Goal: Transaction & Acquisition: Purchase product/service

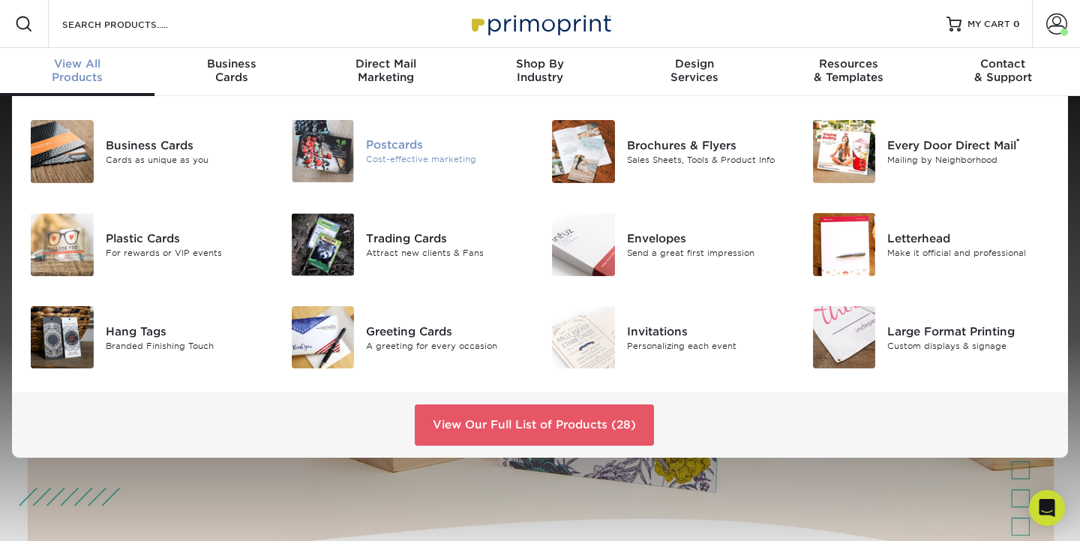
click at [403, 157] on div "Cost-effective marketing" at bounding box center [447, 159] width 163 height 13
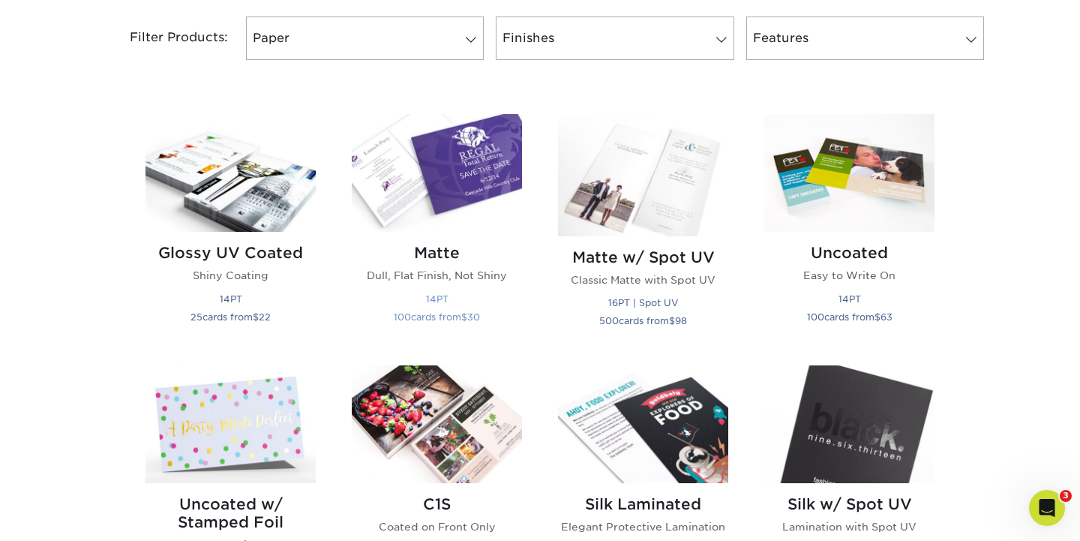
click at [381, 196] on img at bounding box center [437, 173] width 170 height 118
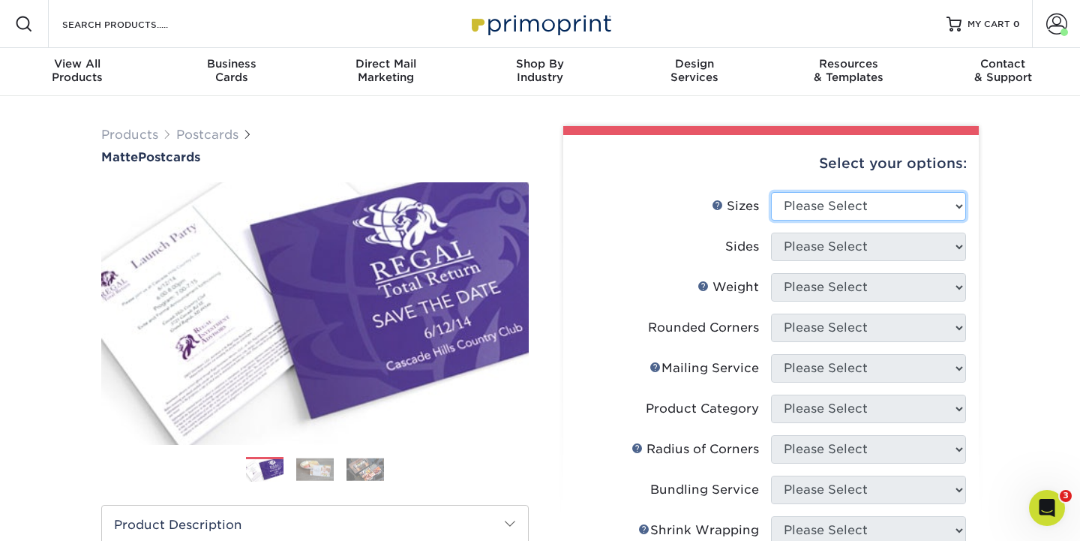
select select "3.50x3.50"
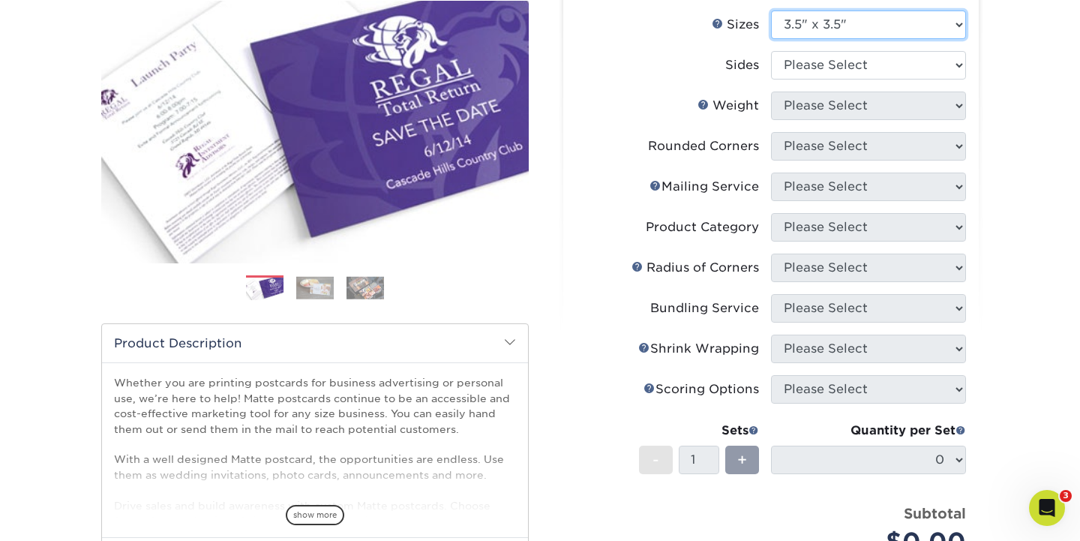
scroll to position [415, 0]
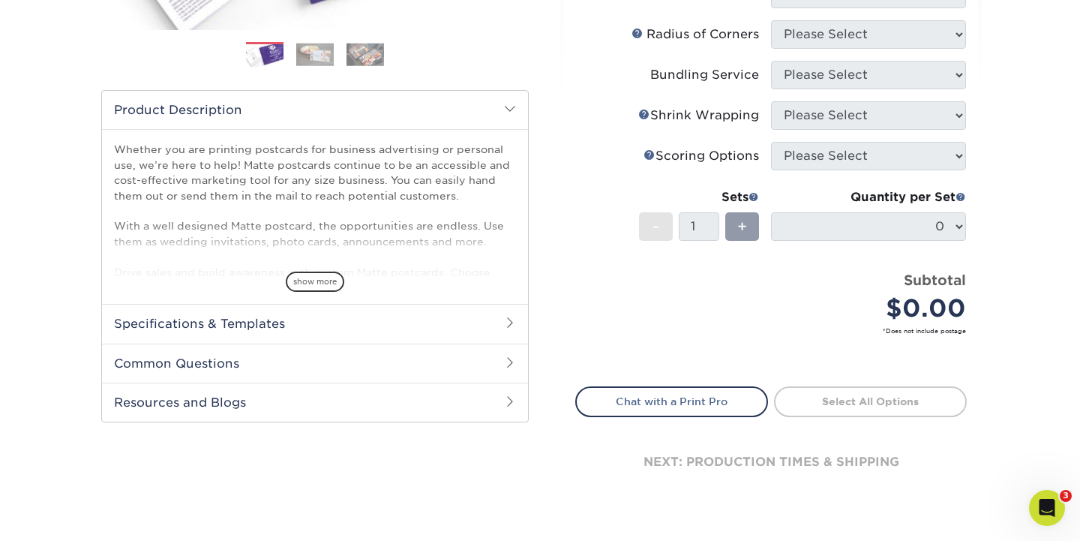
click at [831, 270] on div "Subtotal $0.00" at bounding box center [874, 298] width 184 height 57
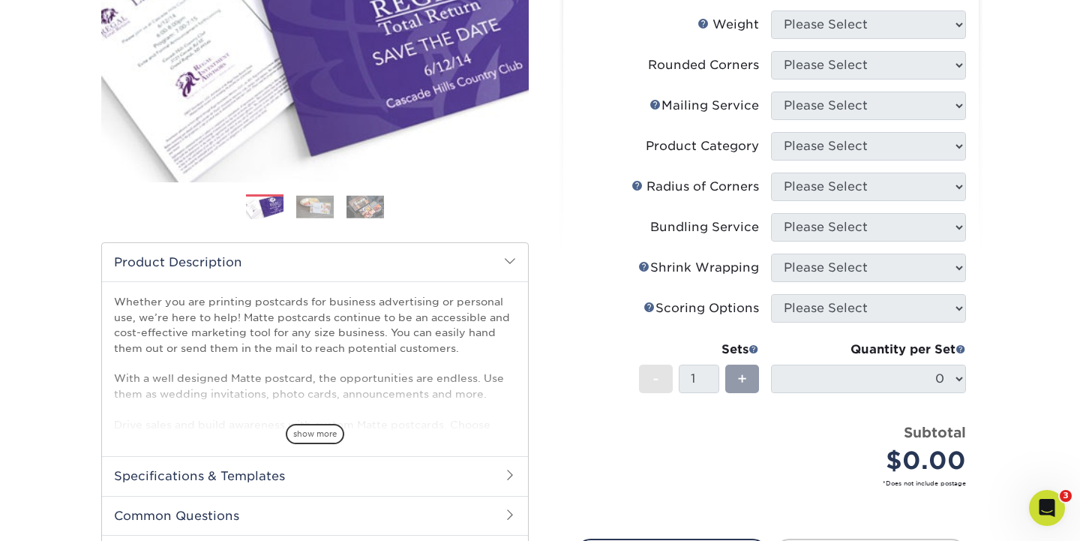
scroll to position [31, 0]
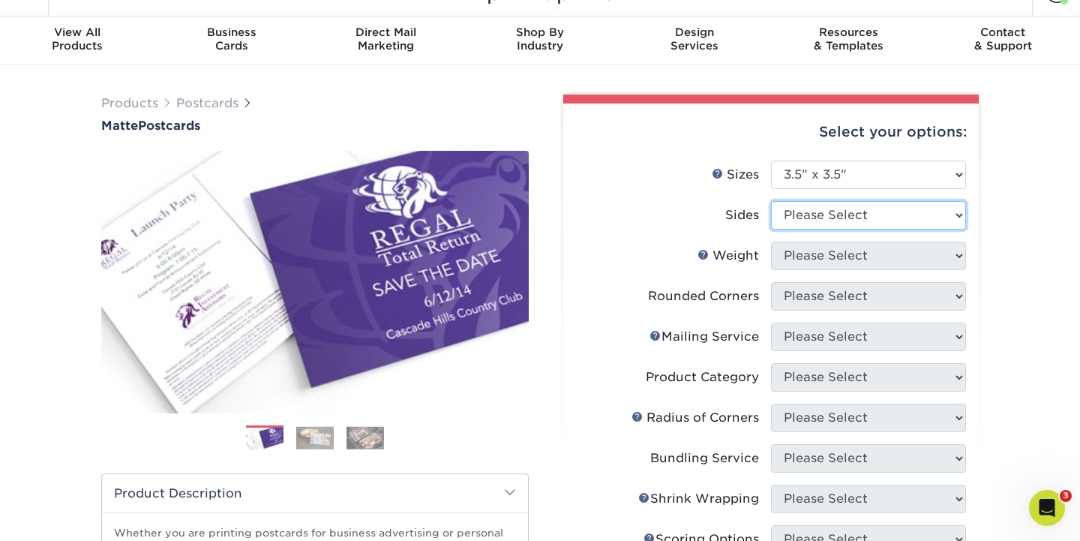
select select "13abbda7-1d64-4f25-8bb2-c179b224825d"
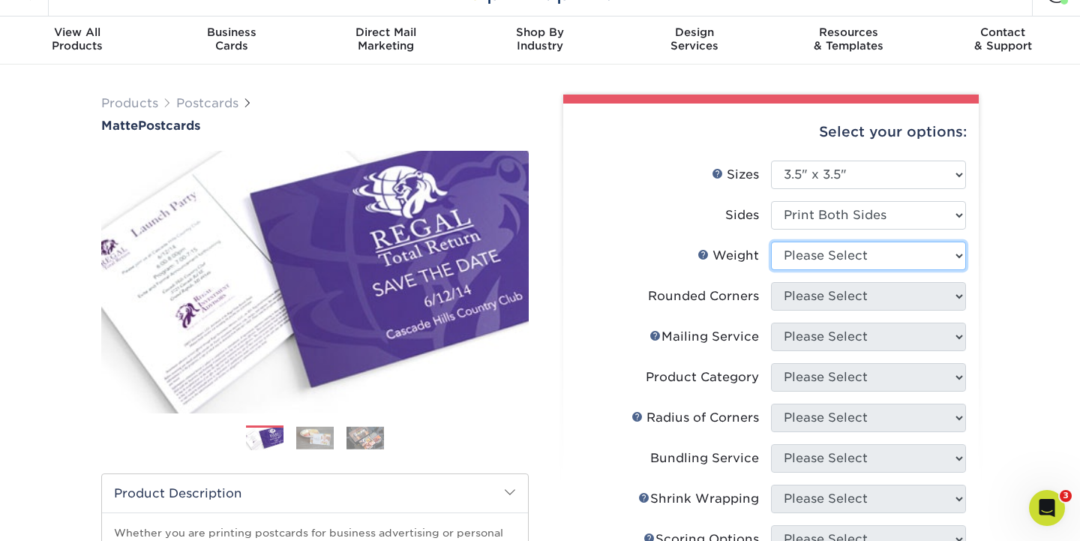
select select "14PT"
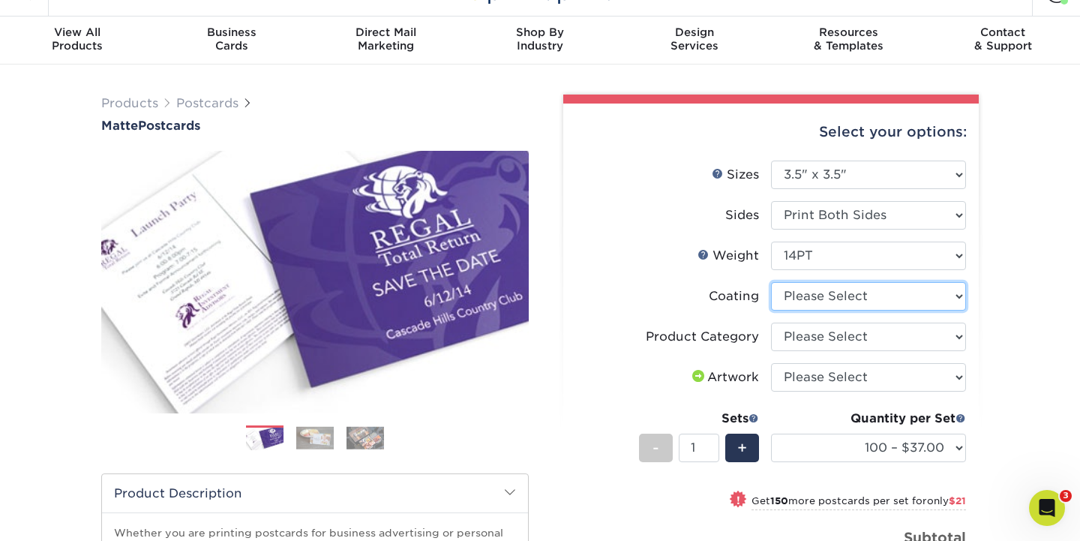
select select "121bb7b5-3b4d-429f-bd8d-bbf80e953313"
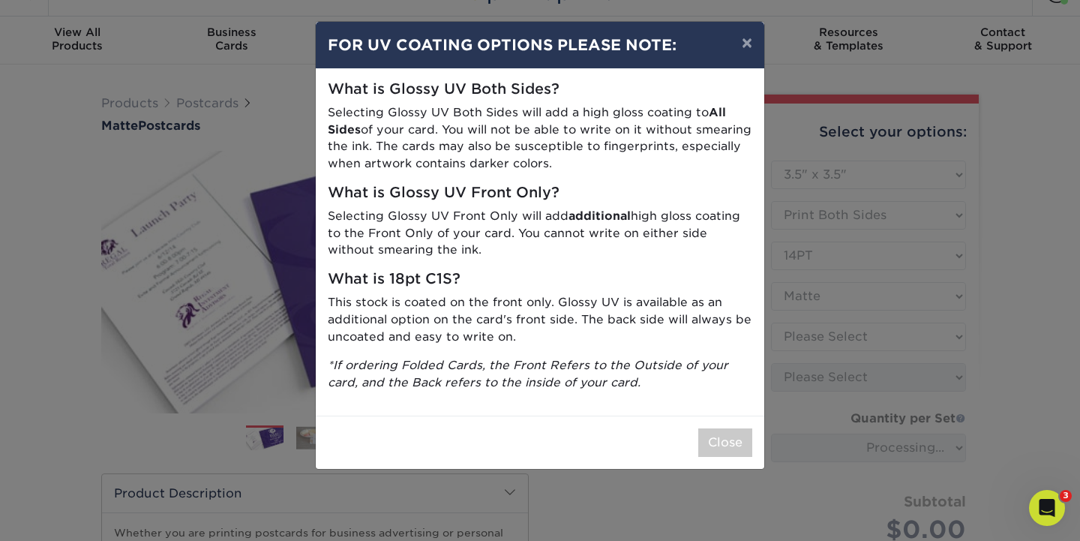
click at [953, 343] on div "× FOR UV COATING OPTIONS PLEASE NOTE: What is Glossy UV Both Sides? Selecting G…" at bounding box center [540, 270] width 1080 height 541
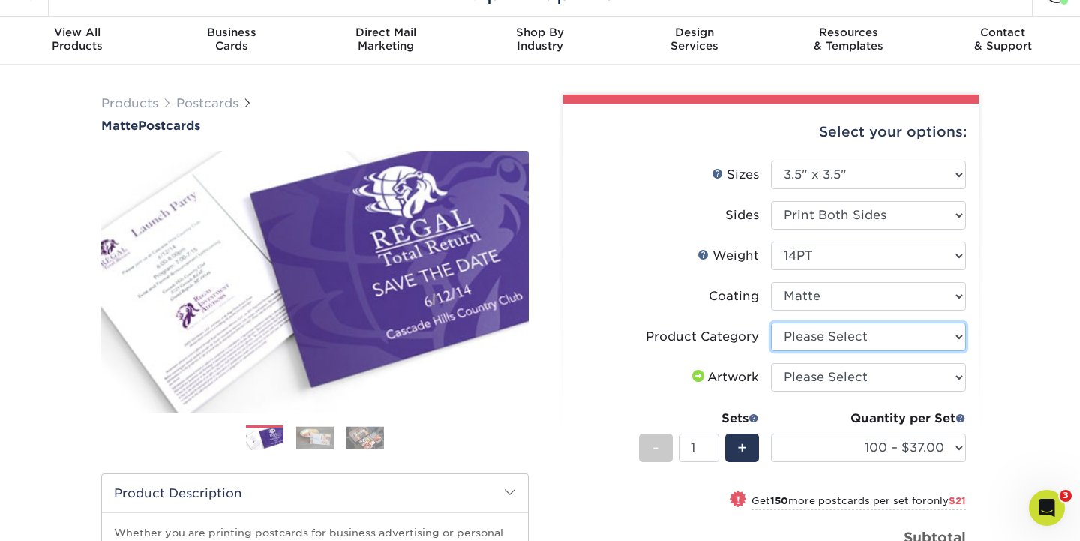
select select "9b7272e0-d6c8-4c3c-8e97-d3a1bcdab858"
select select "upload"
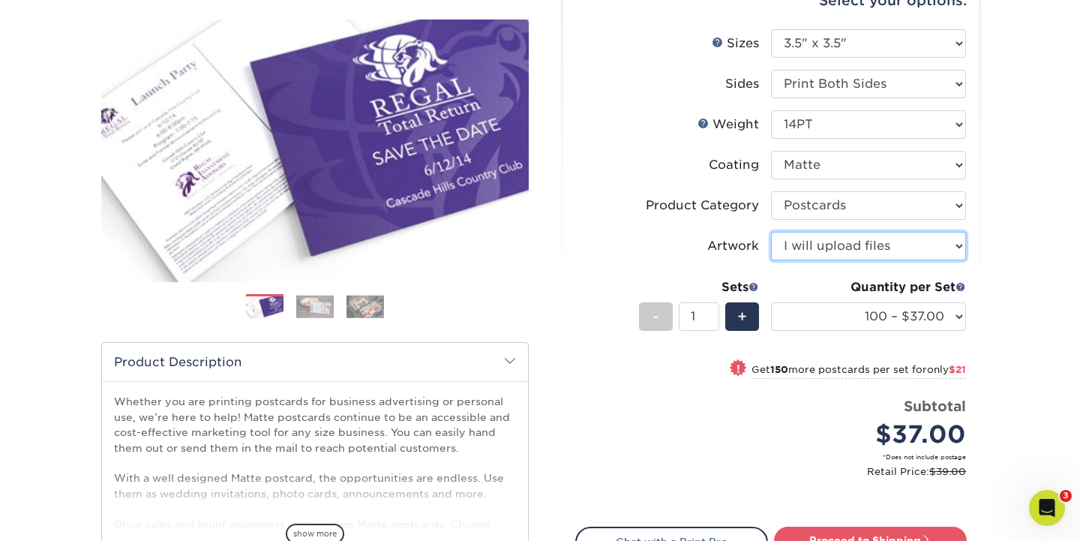
scroll to position [168, 0]
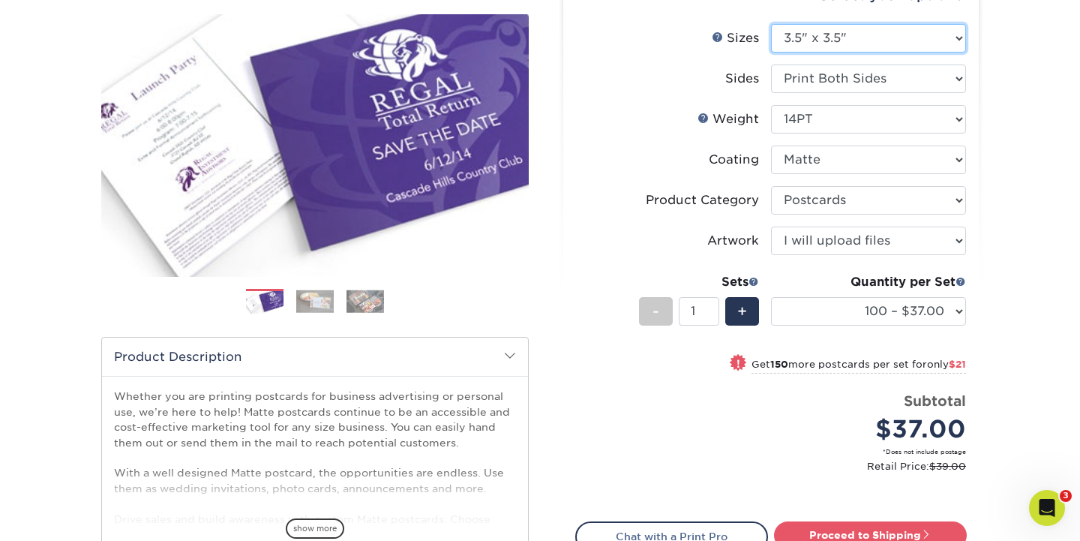
select select "3.50x5.50"
select select "-1"
select select
select select "-1"
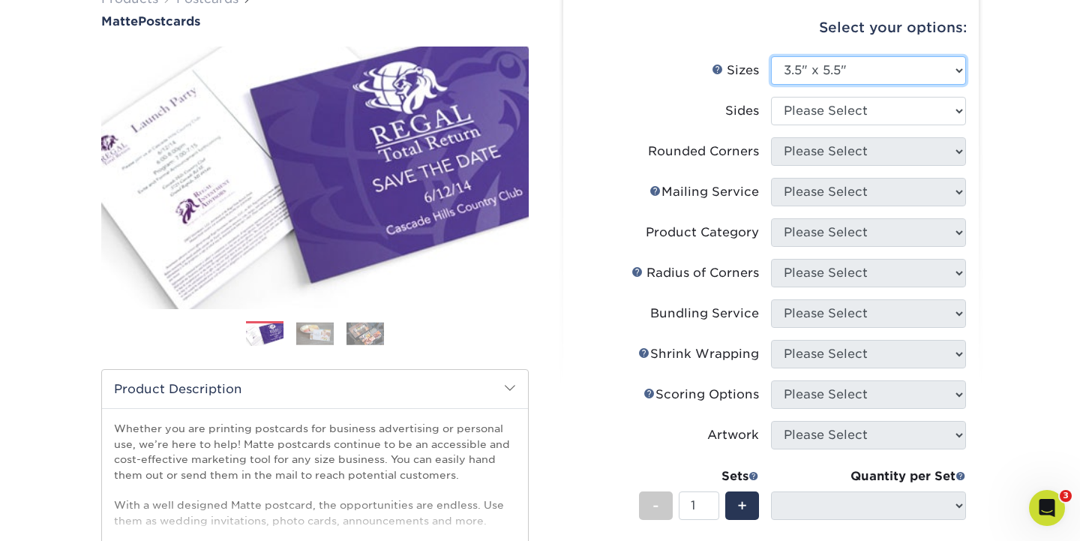
scroll to position [137, 0]
